Goal: Task Accomplishment & Management: Complete application form

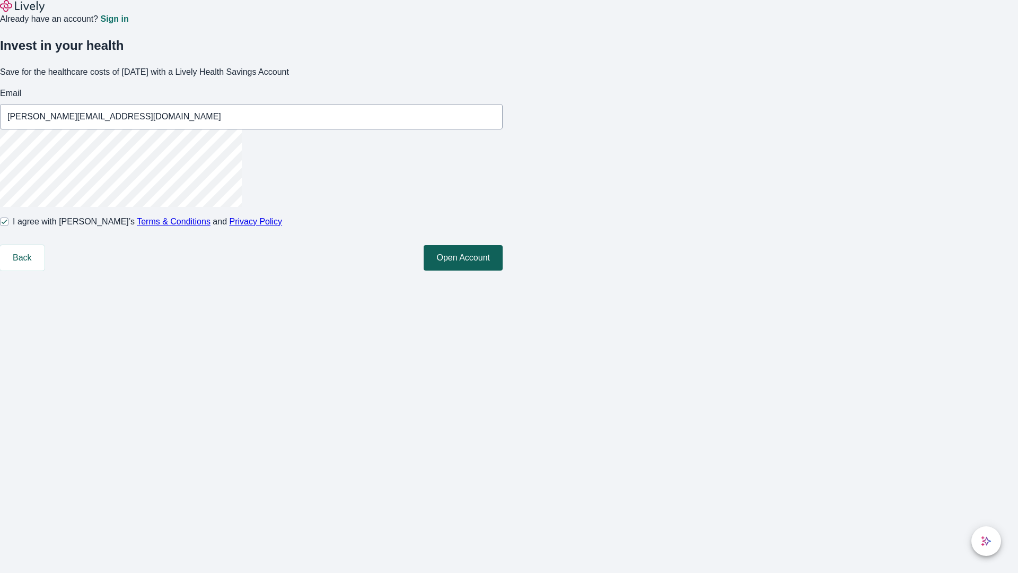
click at [503, 270] on button "Open Account" at bounding box center [463, 257] width 79 height 25
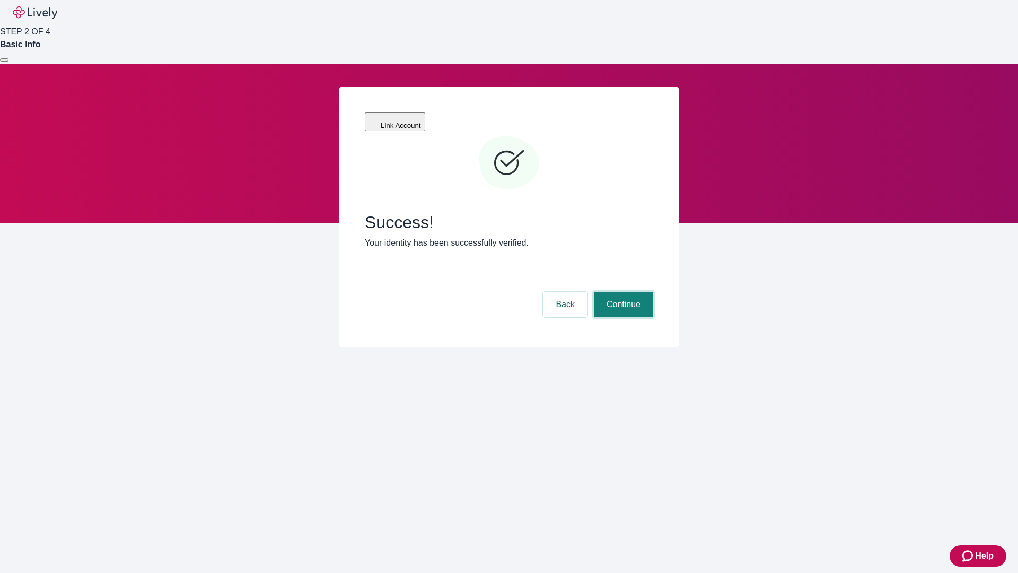
click at [622, 292] on button "Continue" at bounding box center [623, 304] width 59 height 25
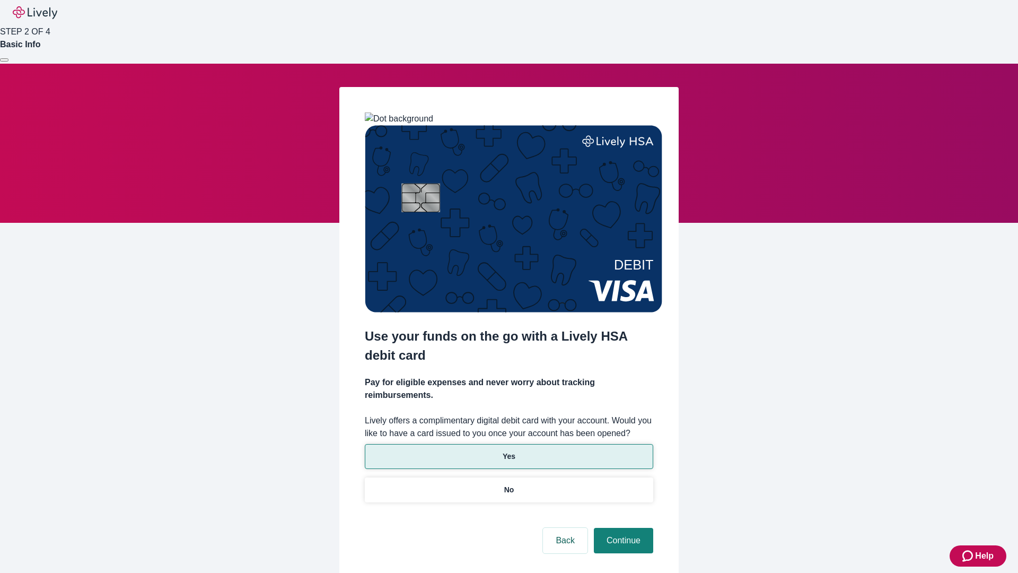
click at [509, 451] on p "Yes" at bounding box center [509, 456] width 13 height 11
click at [622, 528] on button "Continue" at bounding box center [623, 540] width 59 height 25
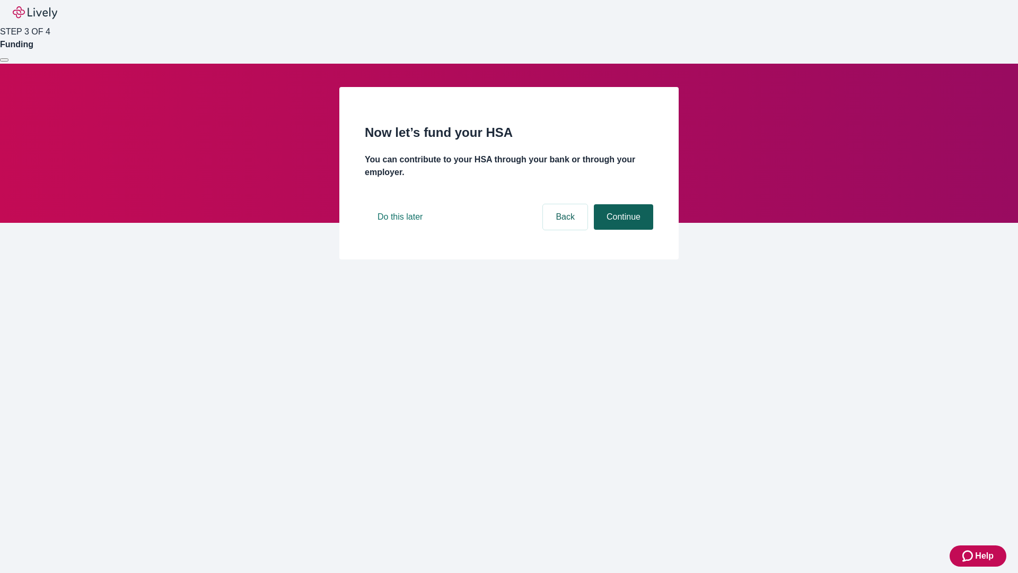
click at [622, 230] on button "Continue" at bounding box center [623, 216] width 59 height 25
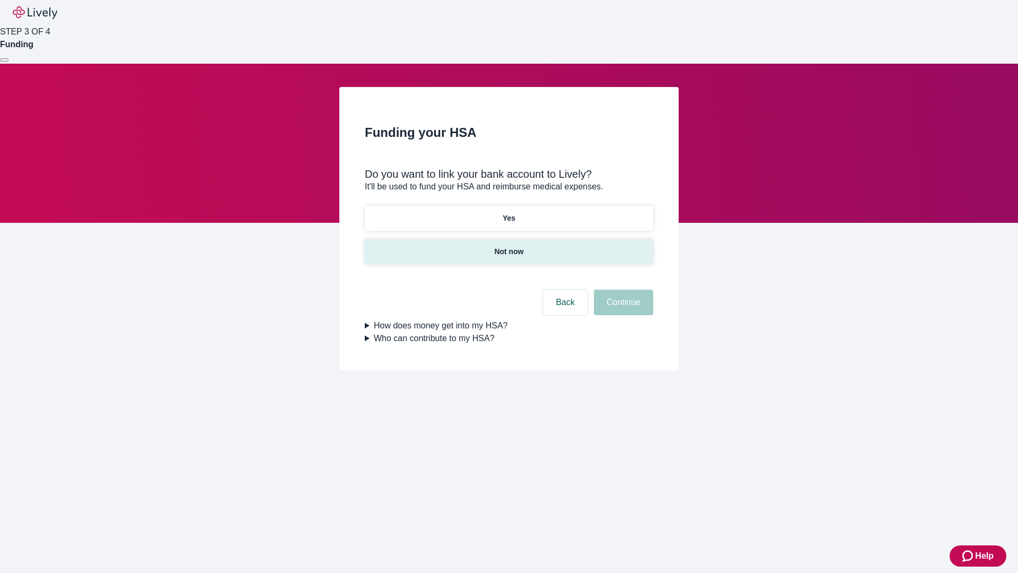
click at [509, 246] on p "Not now" at bounding box center [508, 251] width 29 height 11
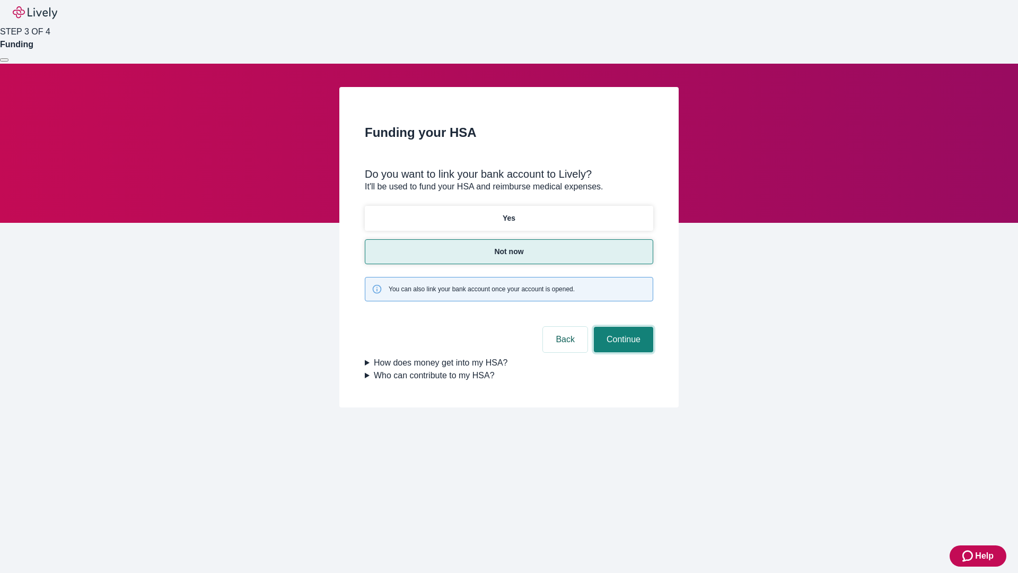
click at [622, 327] on button "Continue" at bounding box center [623, 339] width 59 height 25
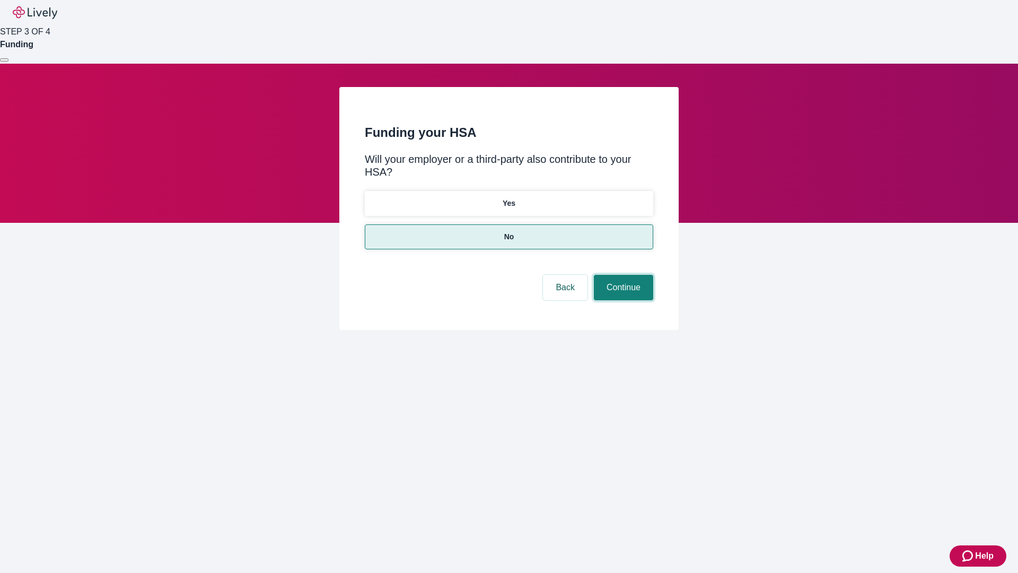
click at [622, 275] on button "Continue" at bounding box center [623, 287] width 59 height 25
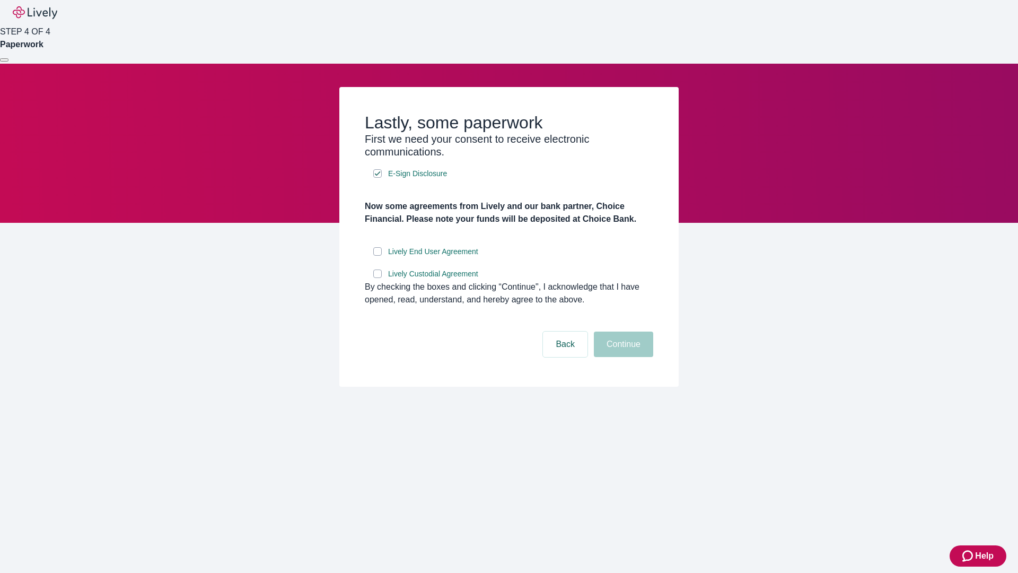
click at [378, 256] on input "Lively End User Agreement" at bounding box center [377, 251] width 8 height 8
checkbox input "true"
click at [378, 278] on input "Lively Custodial Agreement" at bounding box center [377, 273] width 8 height 8
checkbox input "true"
click at [622, 357] on button "Continue" at bounding box center [623, 343] width 59 height 25
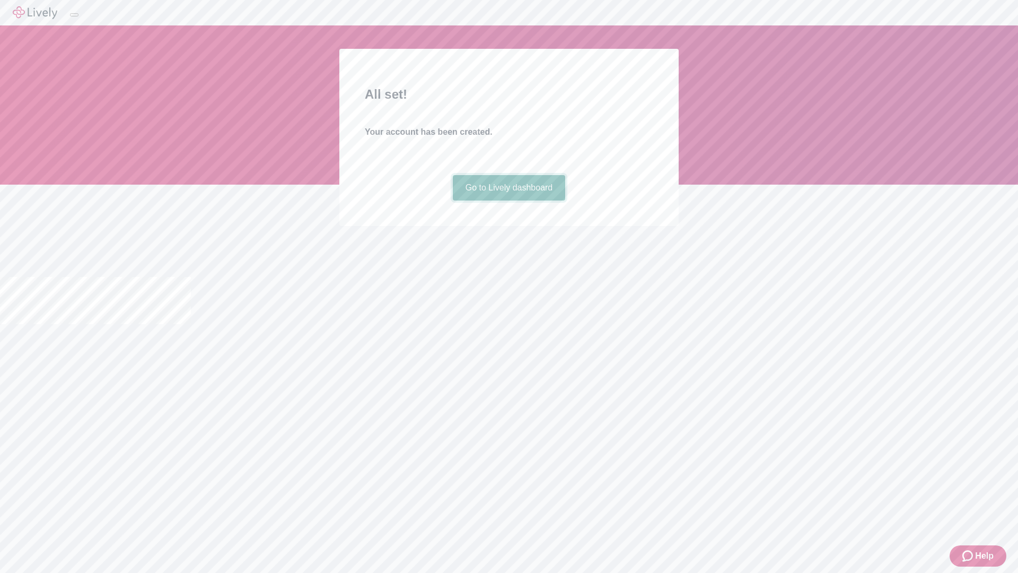
click at [509, 200] on link "Go to Lively dashboard" at bounding box center [509, 187] width 113 height 25
